Goal: Register for event/course

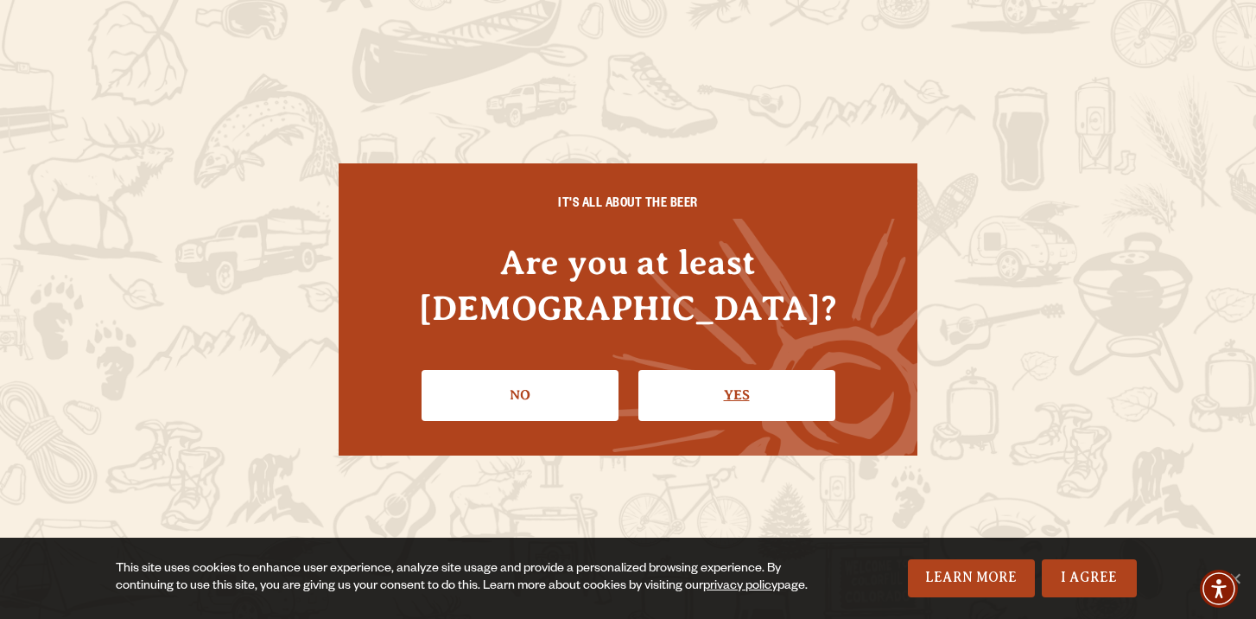
click at [733, 370] on link "Yes" at bounding box center [736, 395] width 197 height 50
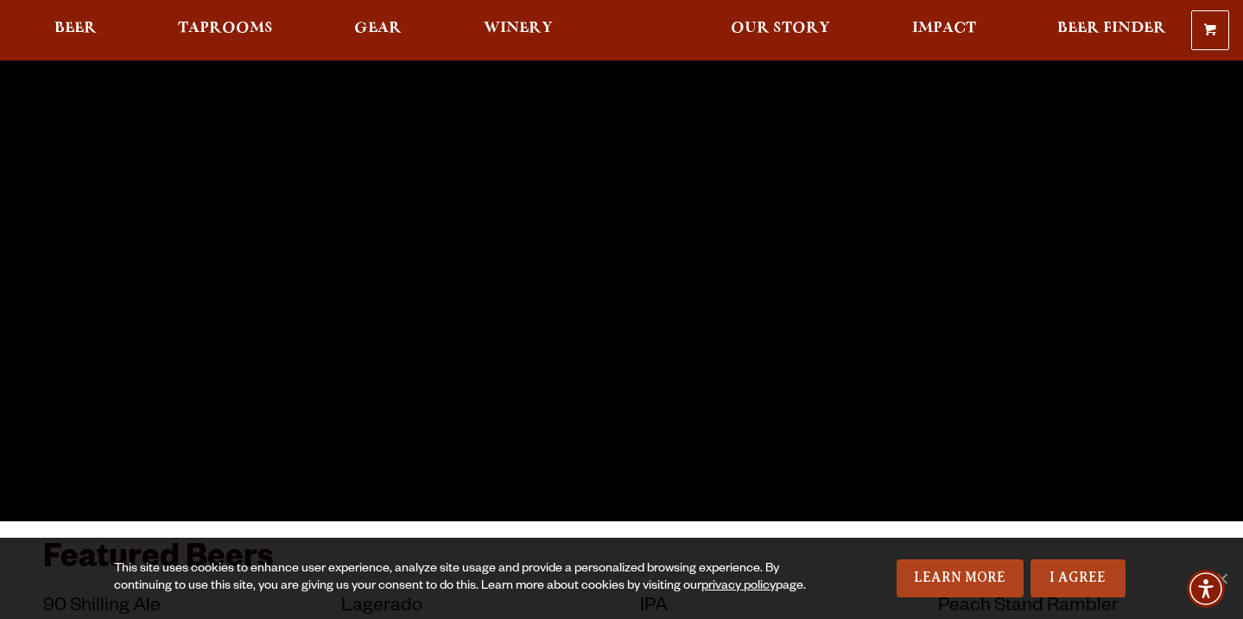
scroll to position [199, 0]
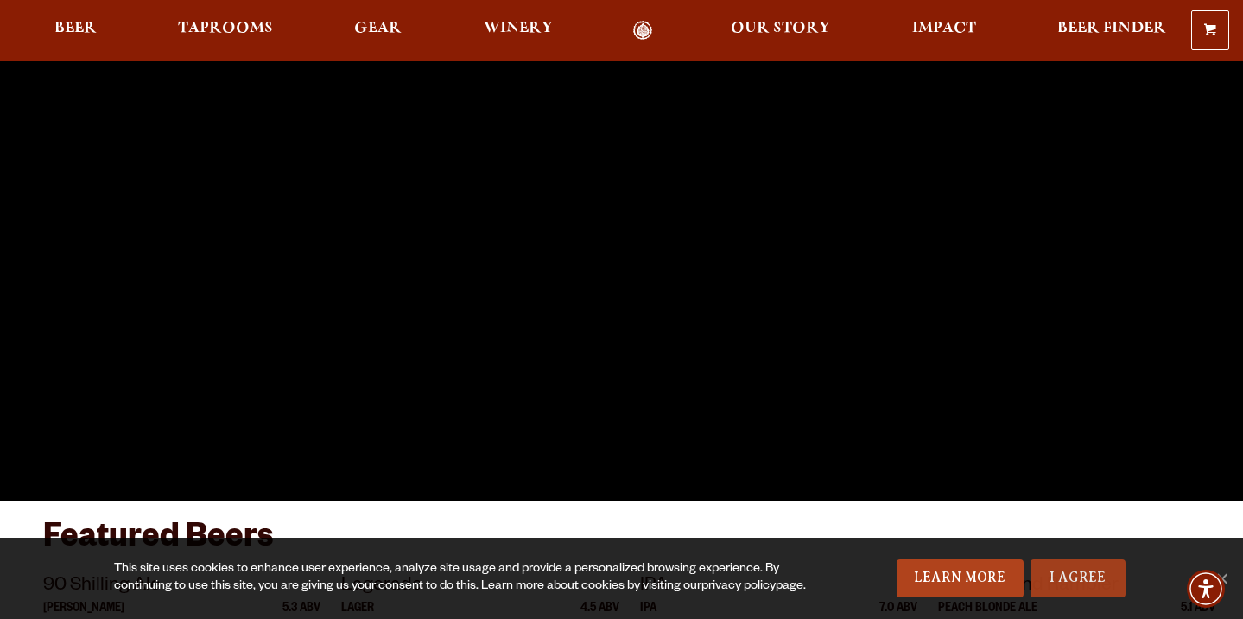
click at [1068, 566] on link "I Agree" at bounding box center [1078, 578] width 95 height 38
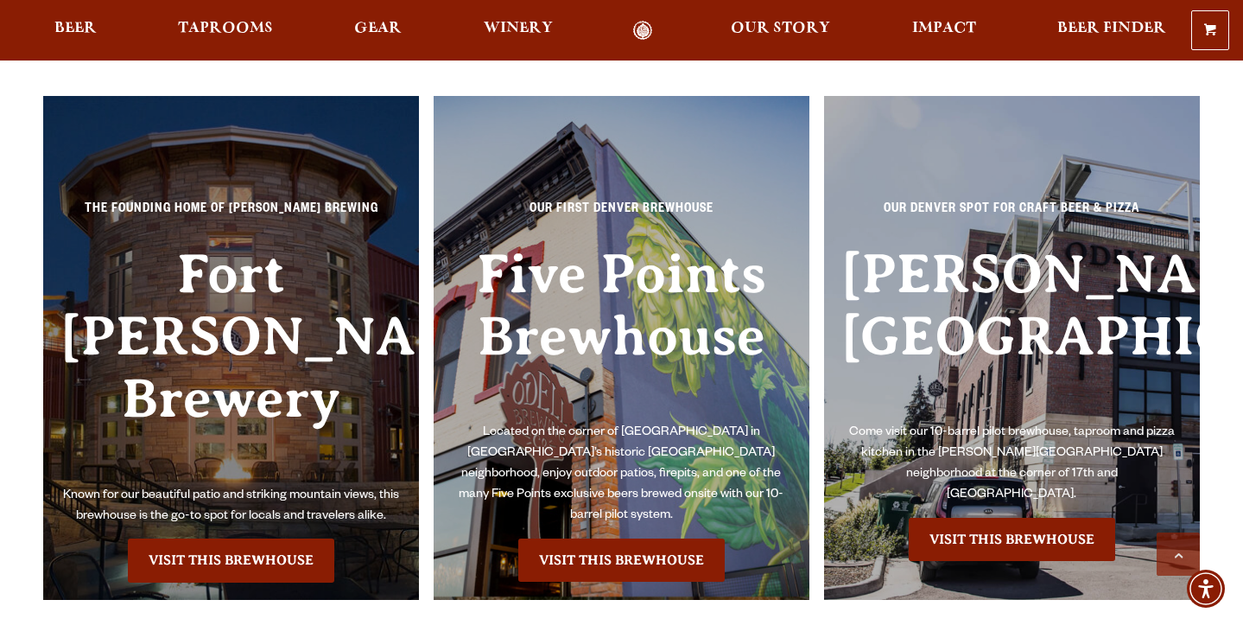
scroll to position [3762, 0]
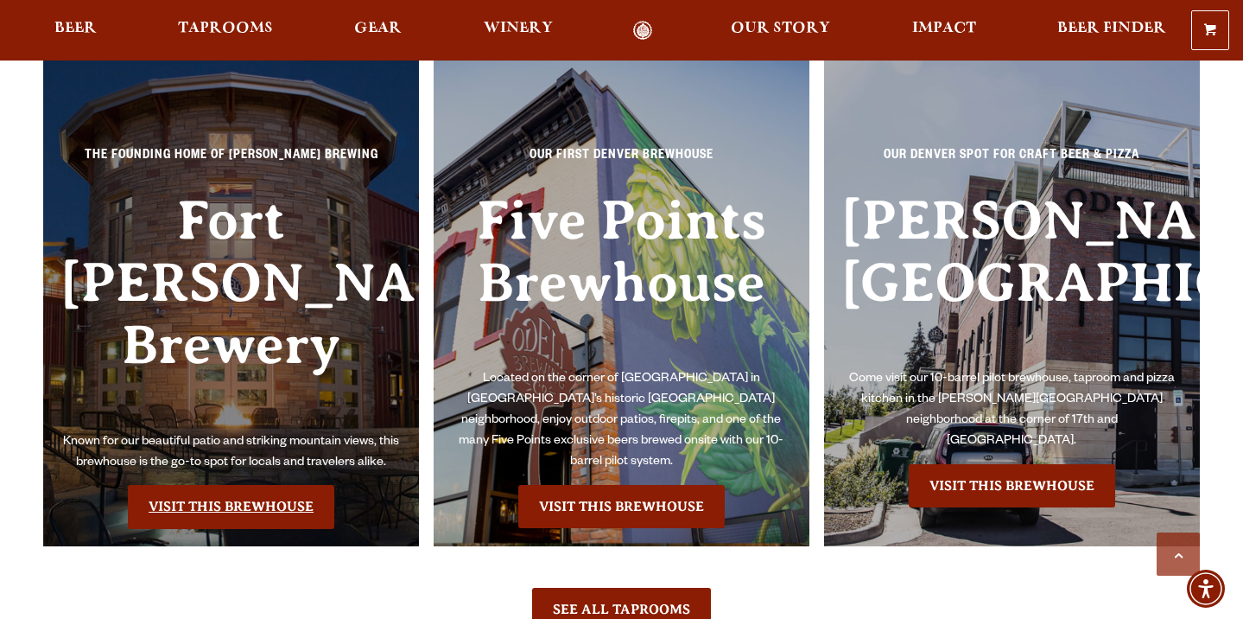
click at [301, 485] on link "Visit this Brewhouse" at bounding box center [231, 506] width 206 height 43
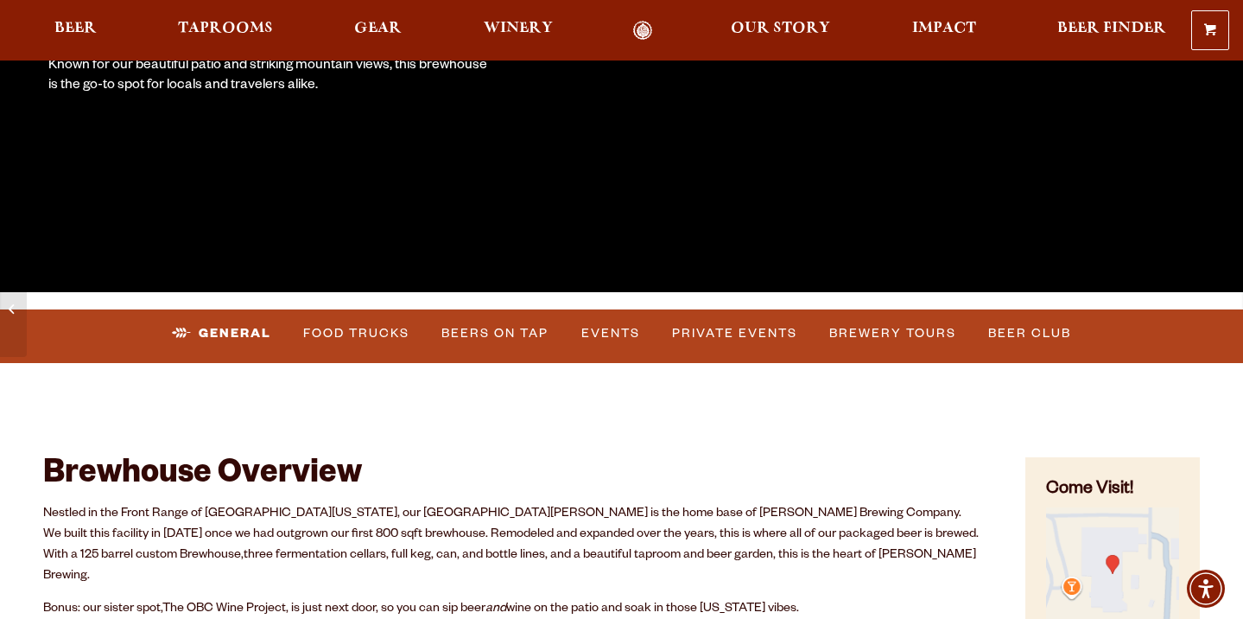
scroll to position [408, 0]
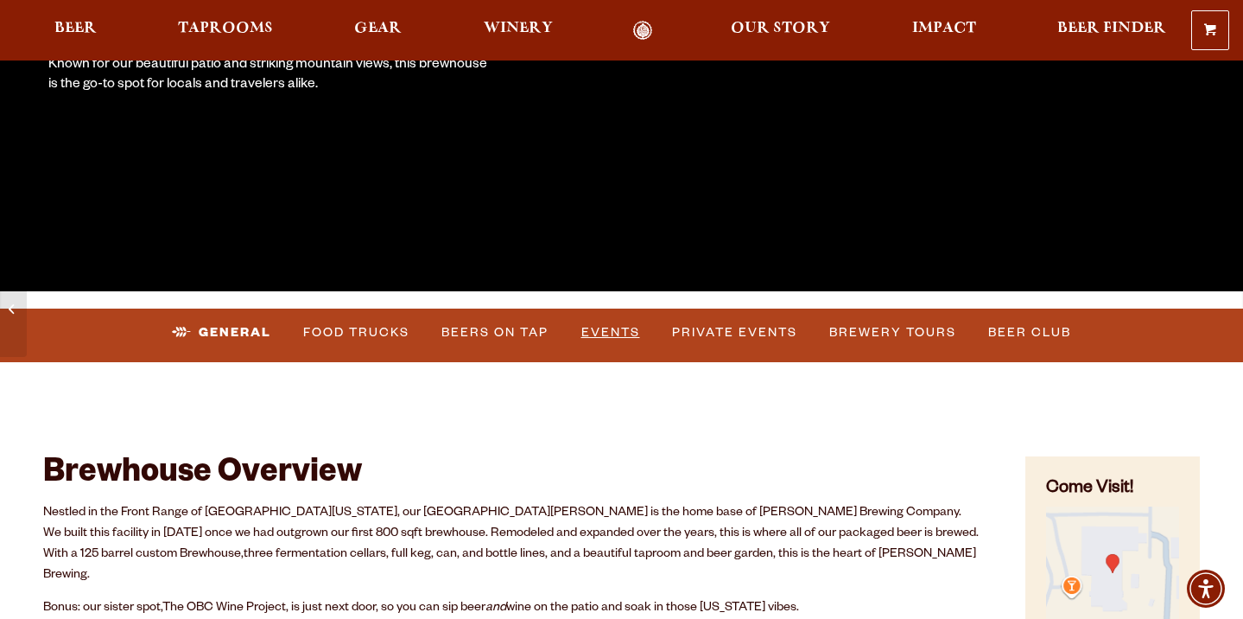
click at [604, 327] on link "Events" at bounding box center [610, 333] width 73 height 40
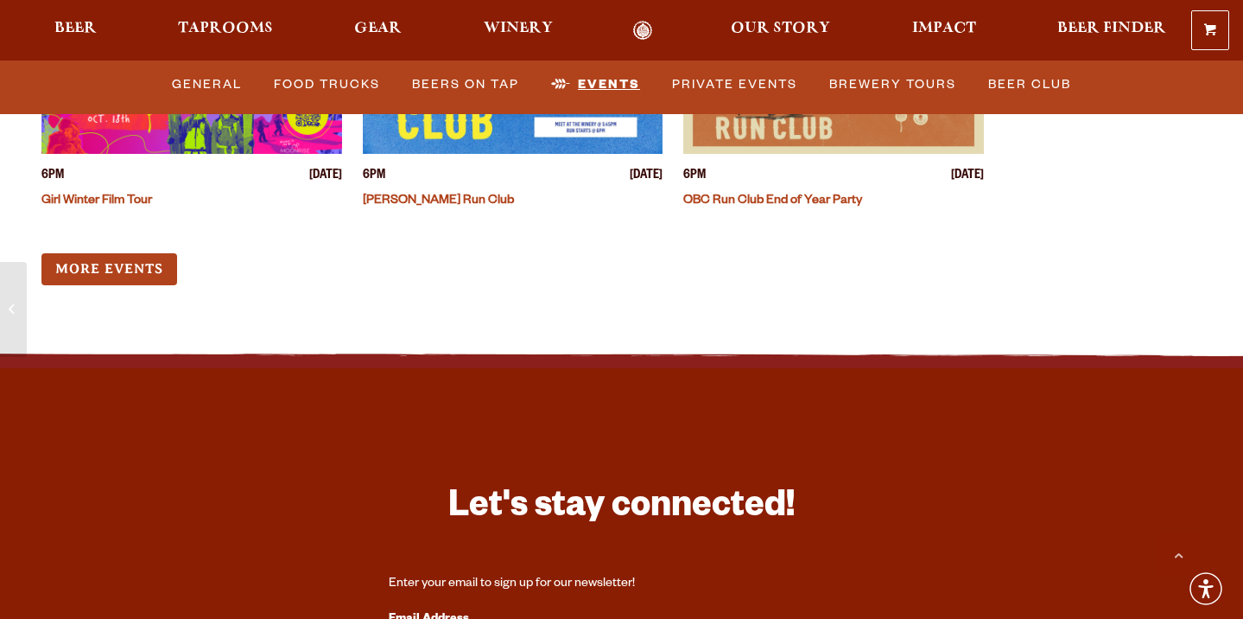
scroll to position [6930, 0]
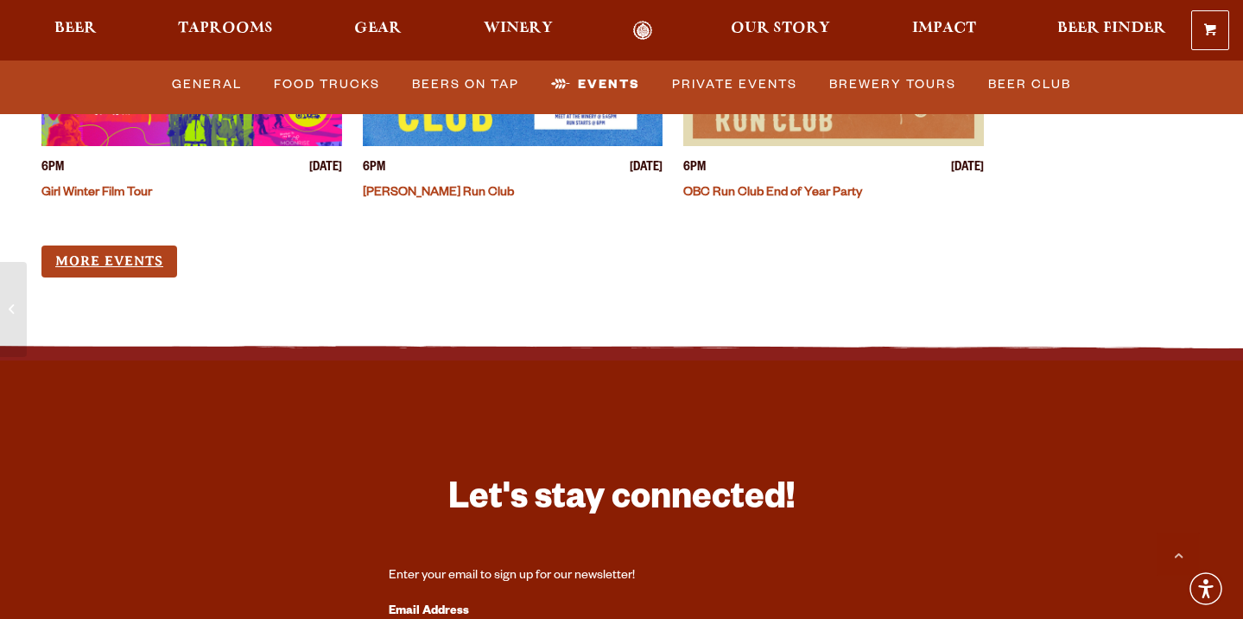
click at [154, 245] on link "More Events" at bounding box center [109, 261] width 136 height 32
